Goal: Task Accomplishment & Management: Manage account settings

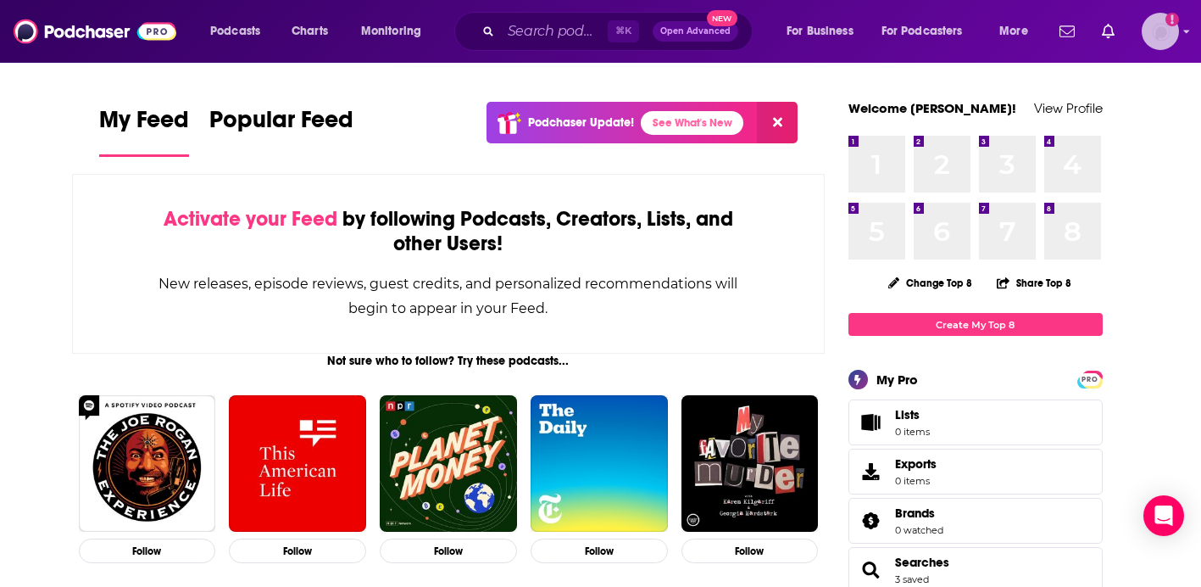
click at [1169, 36] on img "Logged in as jciarczynski" at bounding box center [1160, 31] width 37 height 37
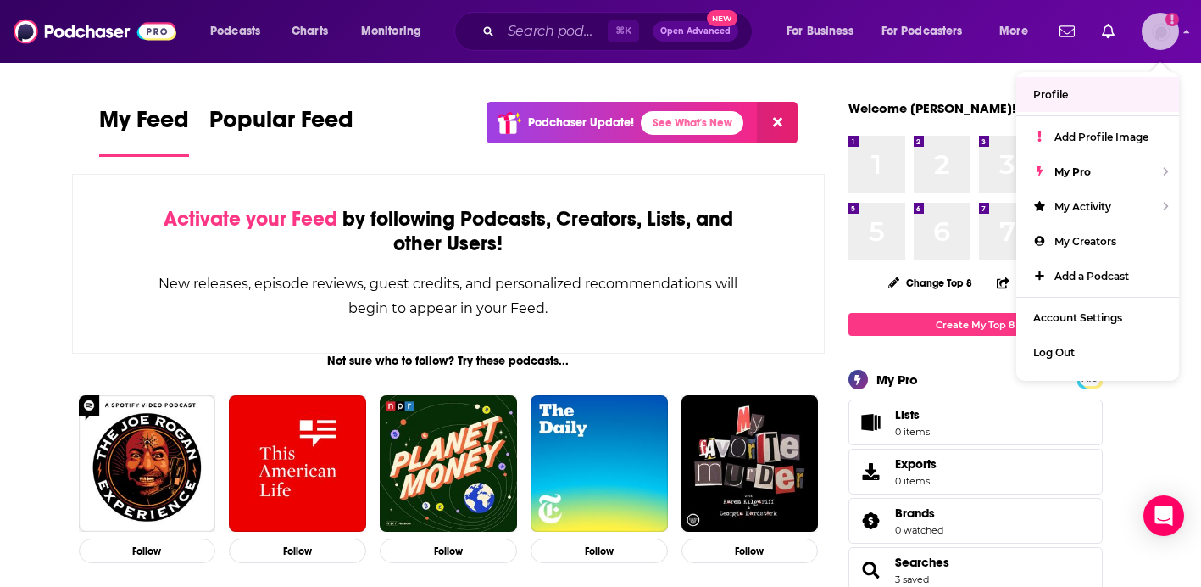
click at [1163, 35] on img "Logged in as jciarczynski" at bounding box center [1160, 31] width 37 height 37
click at [142, 292] on div "Activate your Feed by following Podcasts, Creators, Lists, and other Users! New…" at bounding box center [449, 264] width 754 height 180
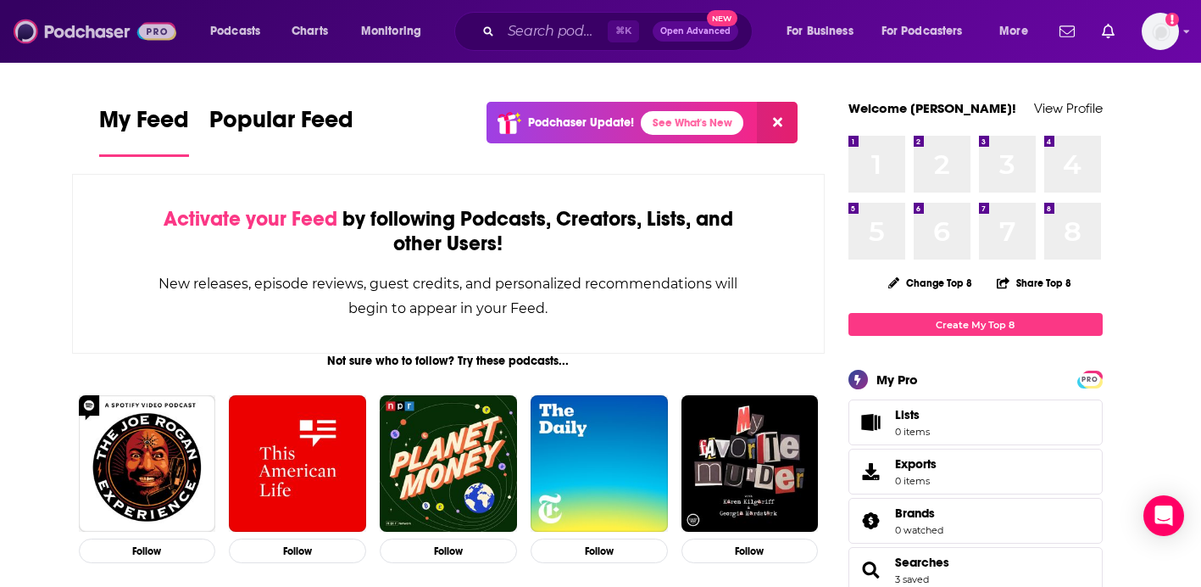
click at [116, 39] on img at bounding box center [95, 31] width 163 height 32
click at [1169, 46] on img "Logged in as jciarczynski" at bounding box center [1160, 31] width 37 height 37
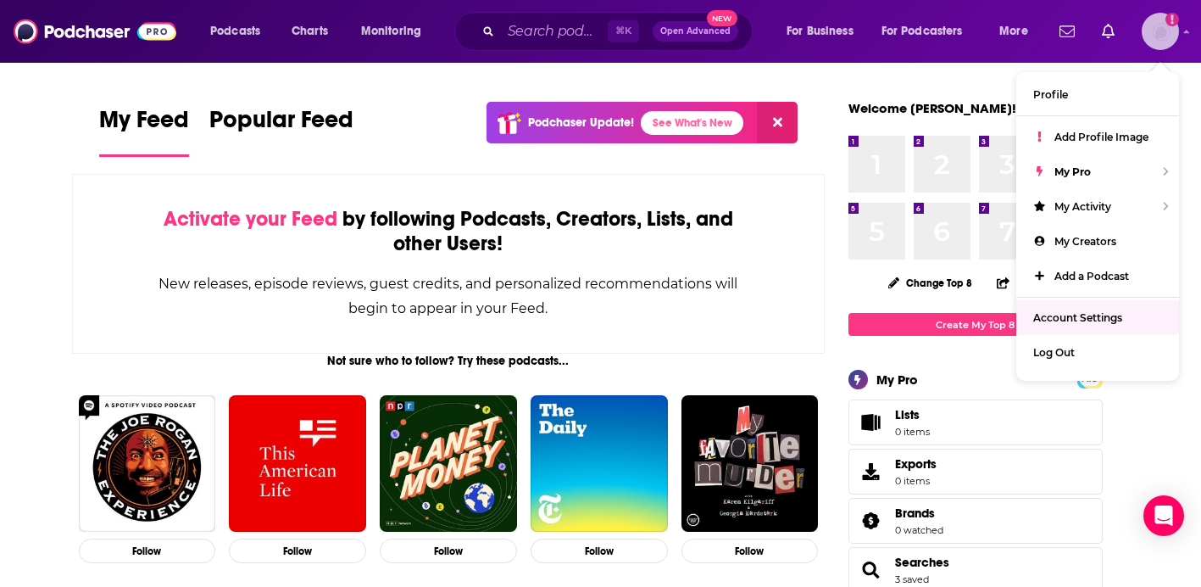
click at [1113, 314] on span "Account Settings" at bounding box center [1077, 317] width 89 height 13
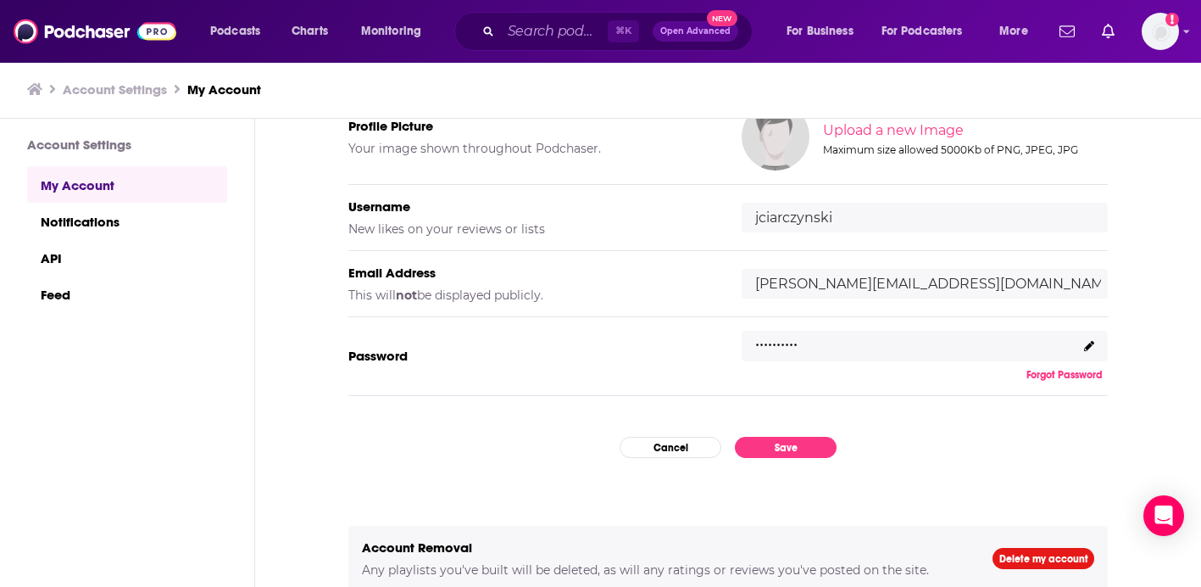
scroll to position [166, 0]
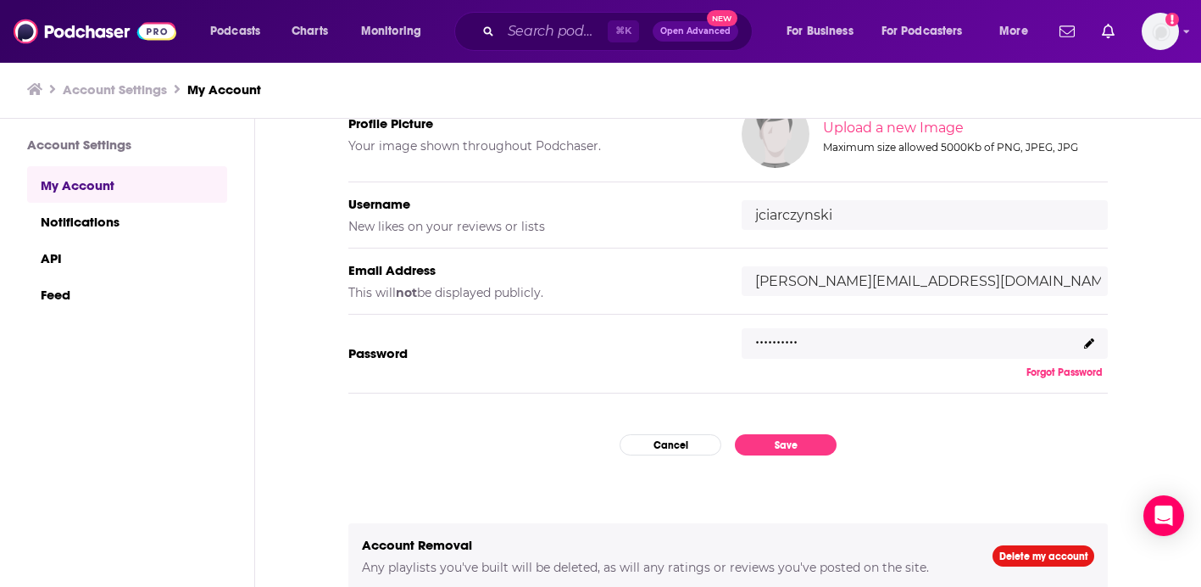
click at [1084, 345] on icon at bounding box center [1089, 343] width 10 height 10
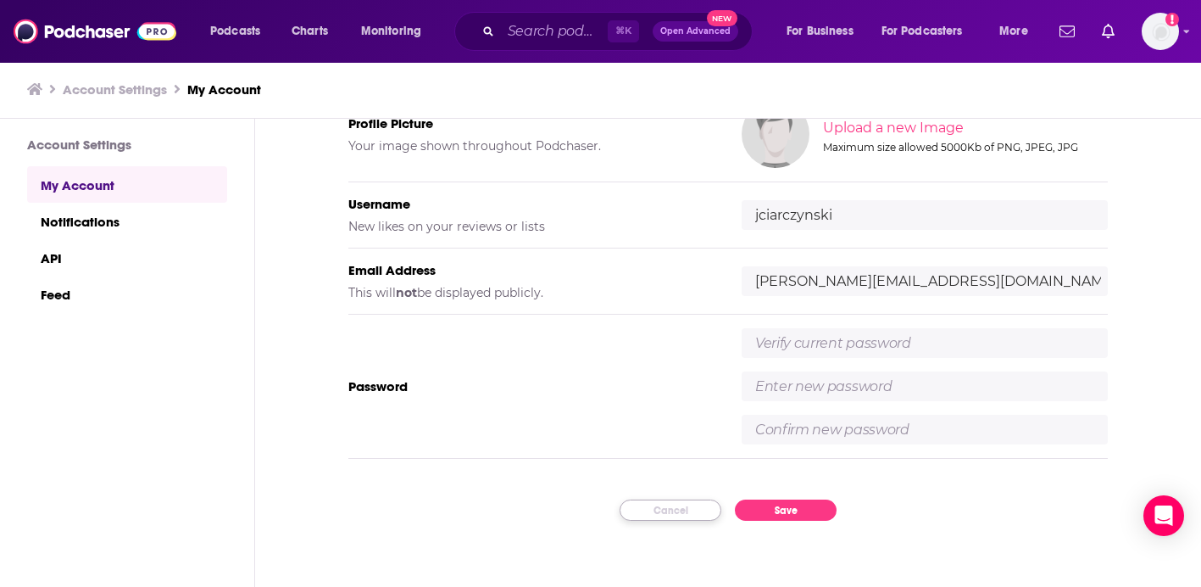
click at [644, 507] on button "Cancel" at bounding box center [671, 509] width 102 height 21
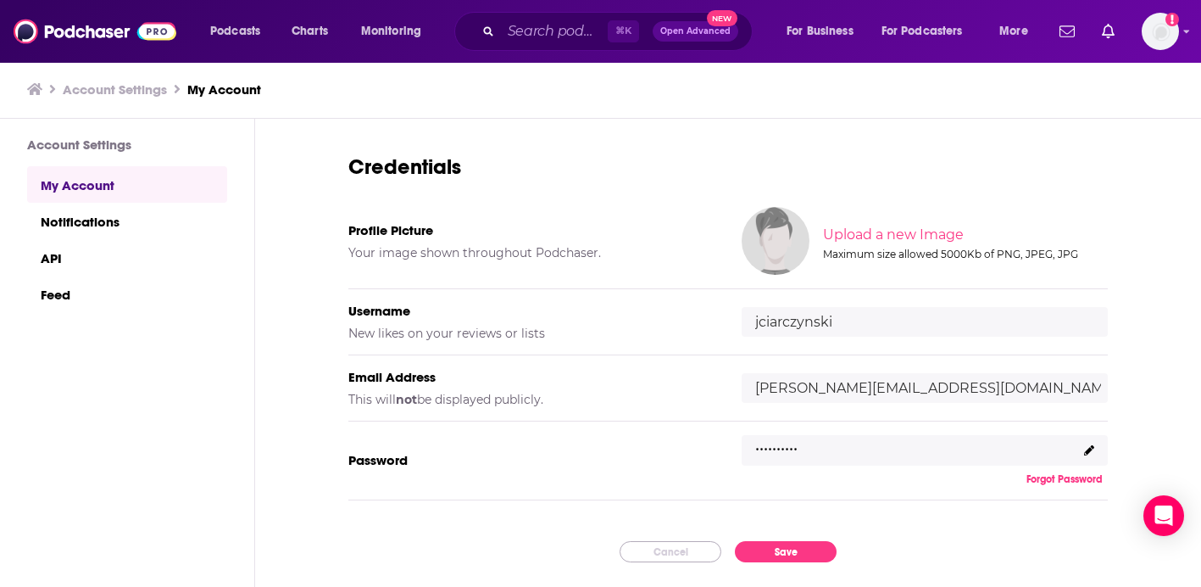
scroll to position [0, 0]
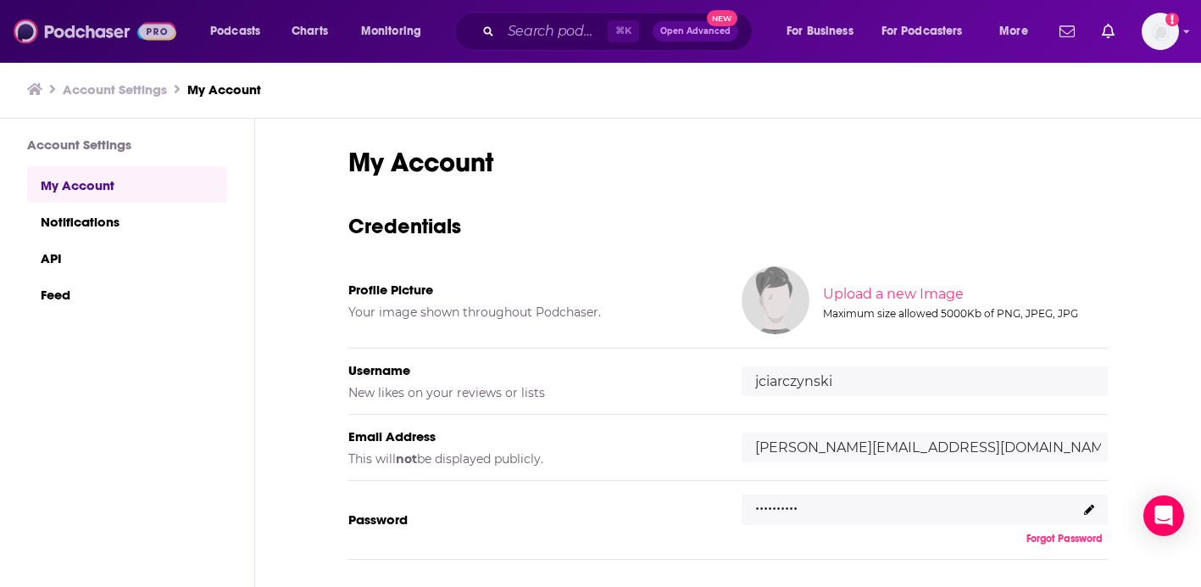
click at [76, 26] on img at bounding box center [95, 31] width 163 height 32
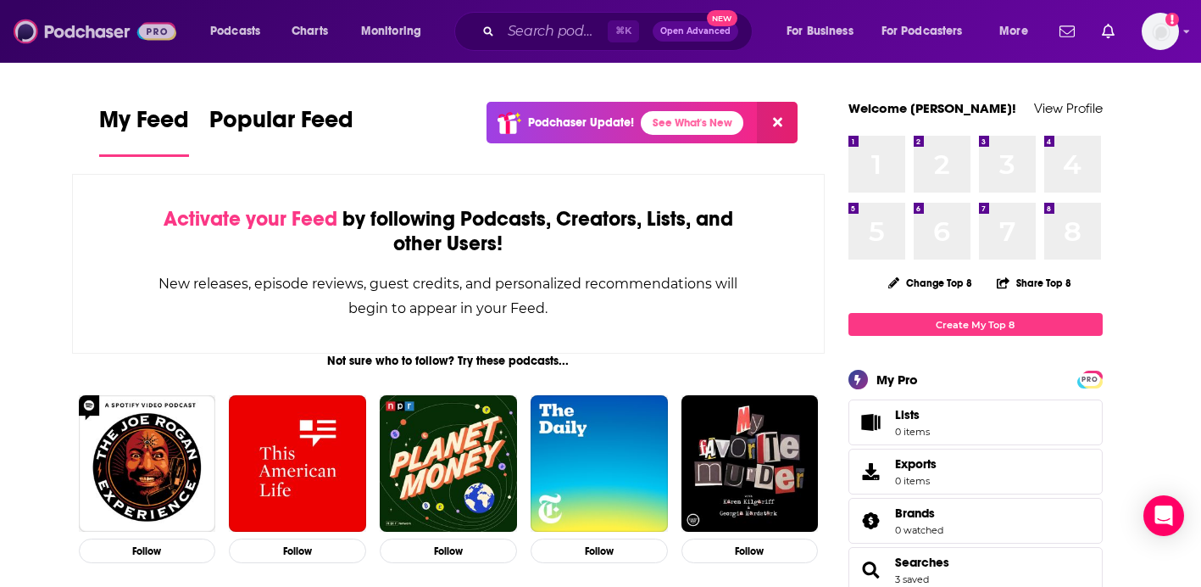
click at [84, 35] on img at bounding box center [95, 31] width 163 height 32
click at [791, 133] on button at bounding box center [777, 123] width 41 height 42
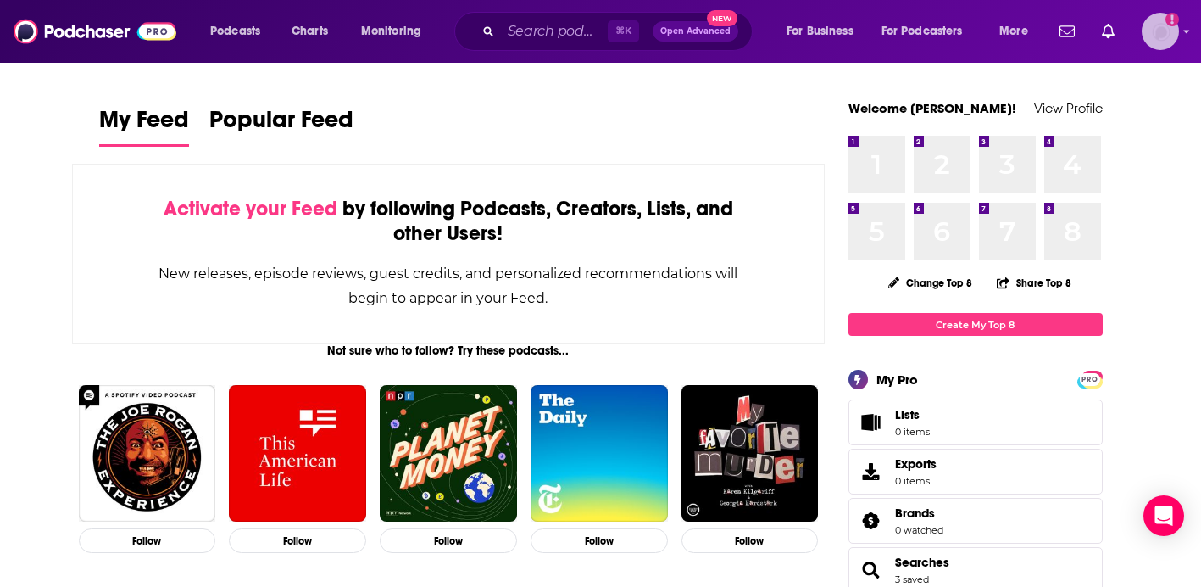
click at [1165, 36] on img "Logged in as jciarczynski" at bounding box center [1160, 31] width 37 height 37
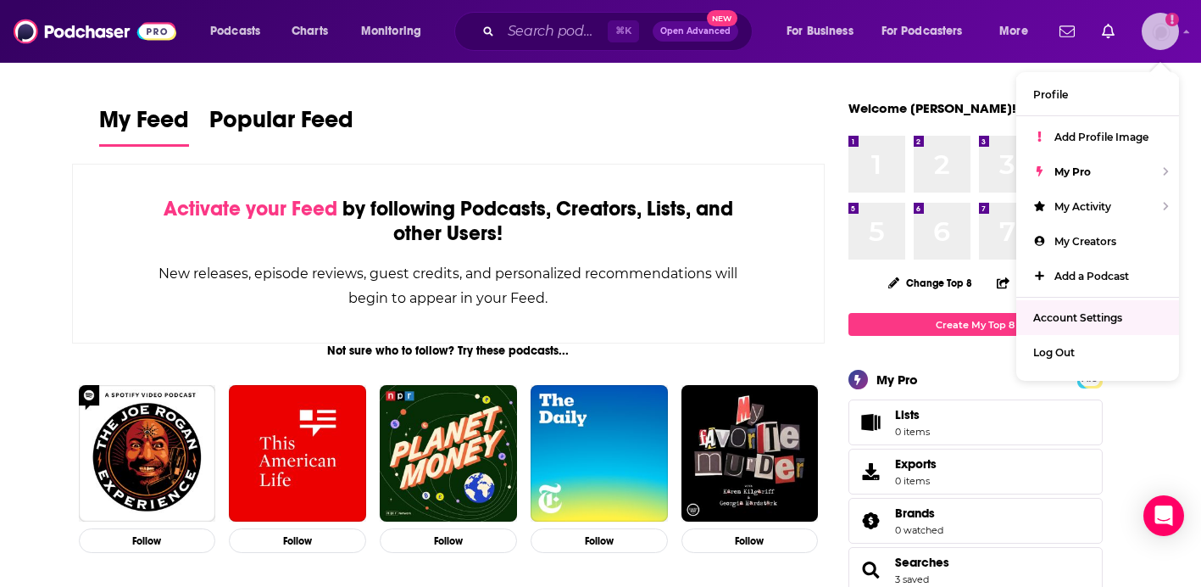
click at [1073, 309] on link "Account Settings" at bounding box center [1097, 317] width 163 height 35
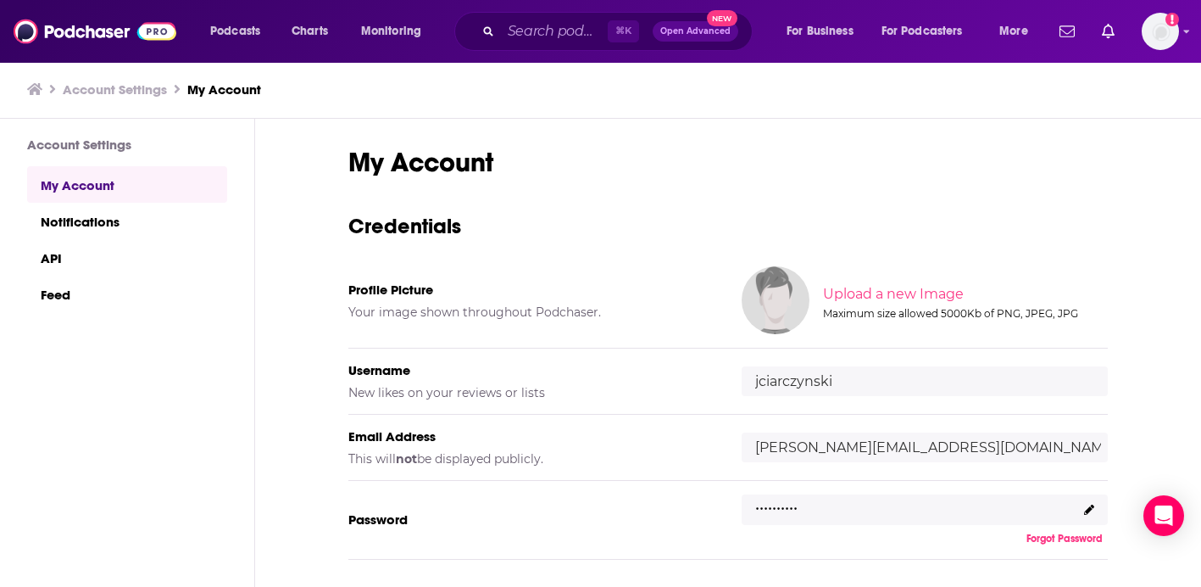
scroll to position [166, 0]
